Goal: Information Seeking & Learning: Learn about a topic

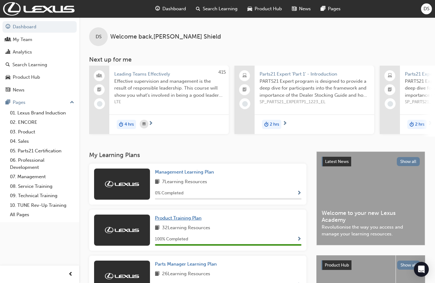
click at [192, 218] on span "Product Training Plan" at bounding box center [178, 218] width 47 height 6
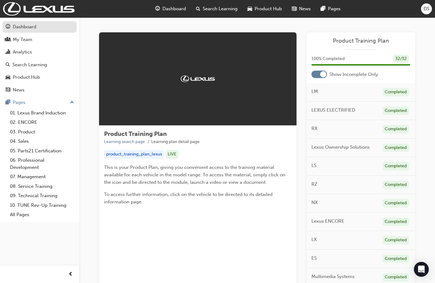
click at [26, 25] on div "Dashboard" at bounding box center [25, 26] width 24 height 7
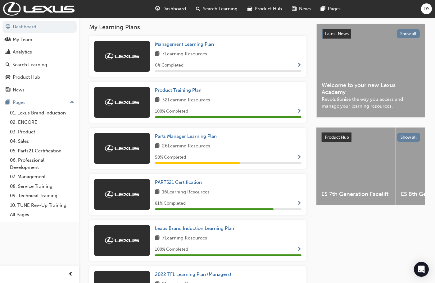
scroll to position [106, 0]
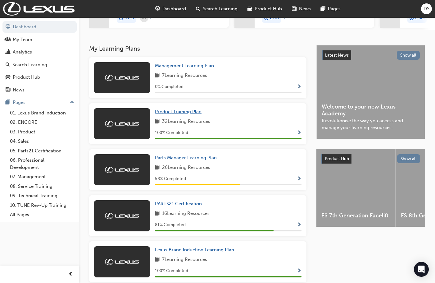
click at [183, 114] on span "Product Training Plan" at bounding box center [178, 112] width 47 height 6
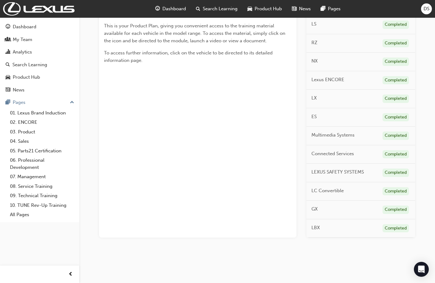
scroll to position [79, 0]
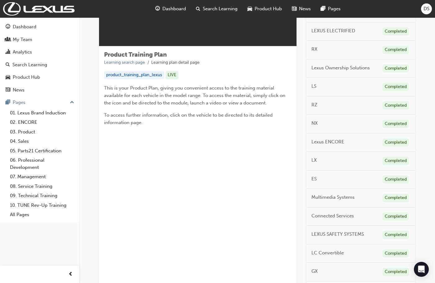
click at [318, 123] on span "NX" at bounding box center [314, 123] width 6 height 7
click at [405, 124] on div "Completed" at bounding box center [396, 124] width 26 height 8
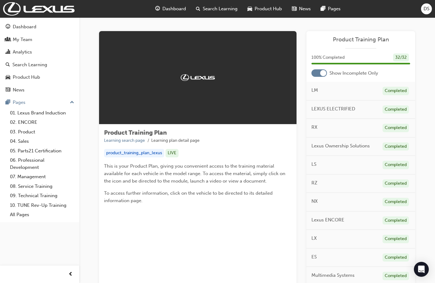
scroll to position [0, 0]
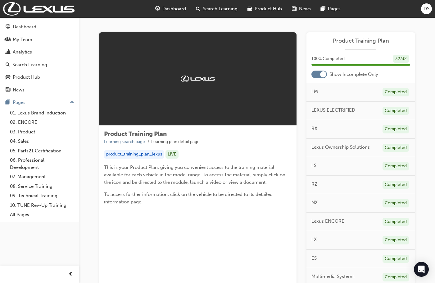
click at [323, 73] on div at bounding box center [323, 74] width 6 height 6
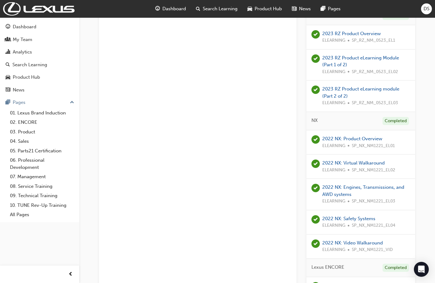
scroll to position [528, 0]
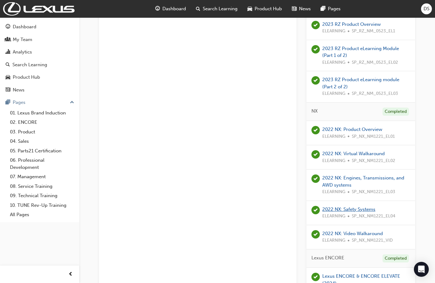
click at [365, 211] on link "2022 NX: Safety Systems" at bounding box center [348, 209] width 53 height 6
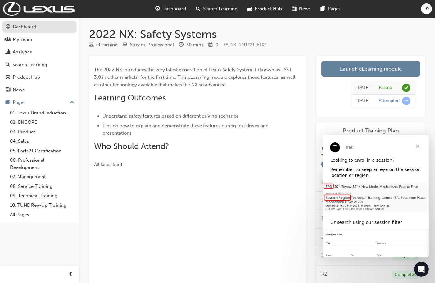
click at [29, 26] on div "Dashboard" at bounding box center [25, 26] width 24 height 7
